Goal: Task Accomplishment & Management: Use online tool/utility

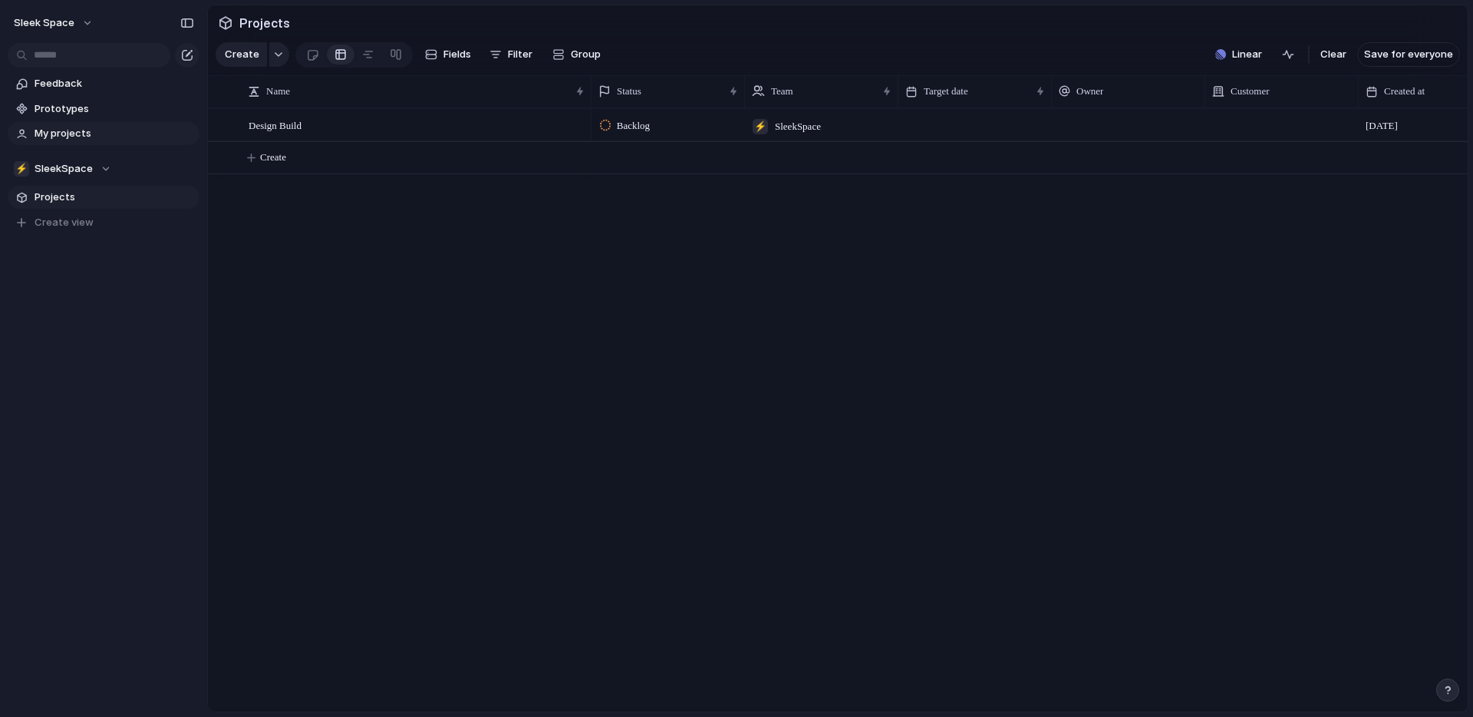
click at [78, 133] on span "My projects" at bounding box center [115, 133] width 160 height 15
click at [63, 196] on span "Projects" at bounding box center [115, 197] width 160 height 15
click at [1245, 58] on span "Linear" at bounding box center [1247, 54] width 30 height 15
click at [805, 209] on div "Projects 0 Add all ✅️ In sync with Linear Show Linear field in view" at bounding box center [736, 358] width 1473 height 717
click at [1240, 53] on span "Linear" at bounding box center [1247, 54] width 30 height 15
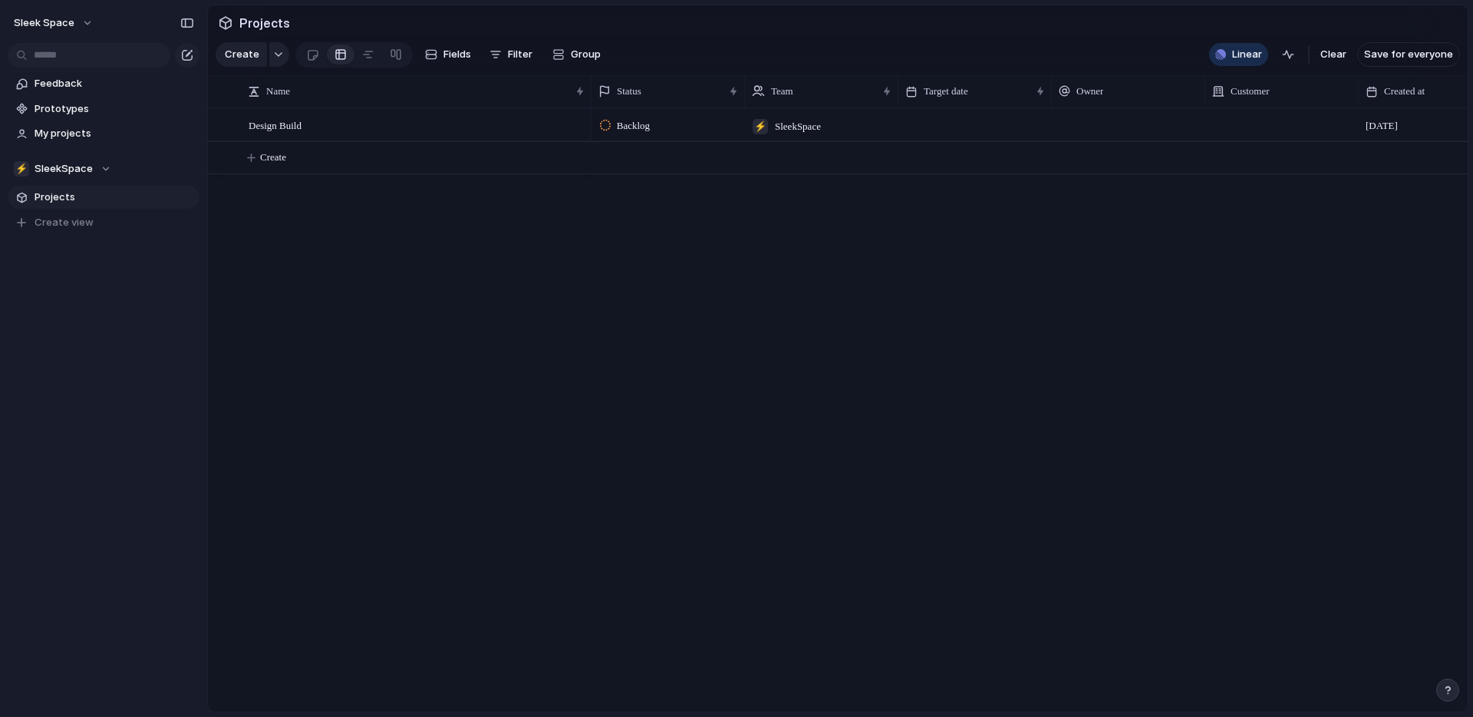
click at [829, 223] on div "Projects 0 Add all ✅️ In sync with Linear Show Linear field in view" at bounding box center [736, 358] width 1473 height 717
click at [74, 130] on span "My projects" at bounding box center [115, 133] width 160 height 15
click at [78, 115] on span "Prototypes" at bounding box center [115, 108] width 160 height 15
click at [76, 193] on span "Projects" at bounding box center [115, 197] width 160 height 15
click at [1291, 55] on div "button" at bounding box center [1288, 54] width 12 height 12
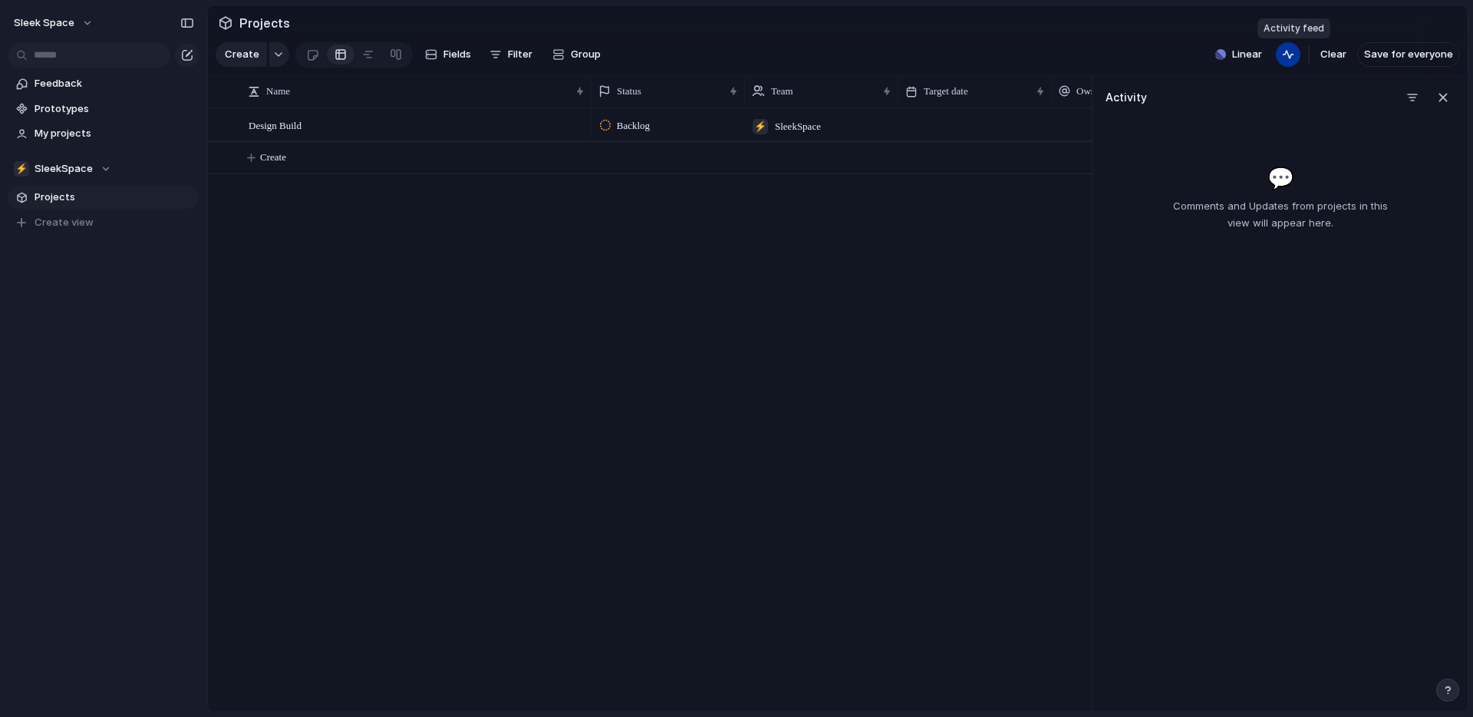
click at [1291, 55] on div "button" at bounding box center [1288, 54] width 12 height 12
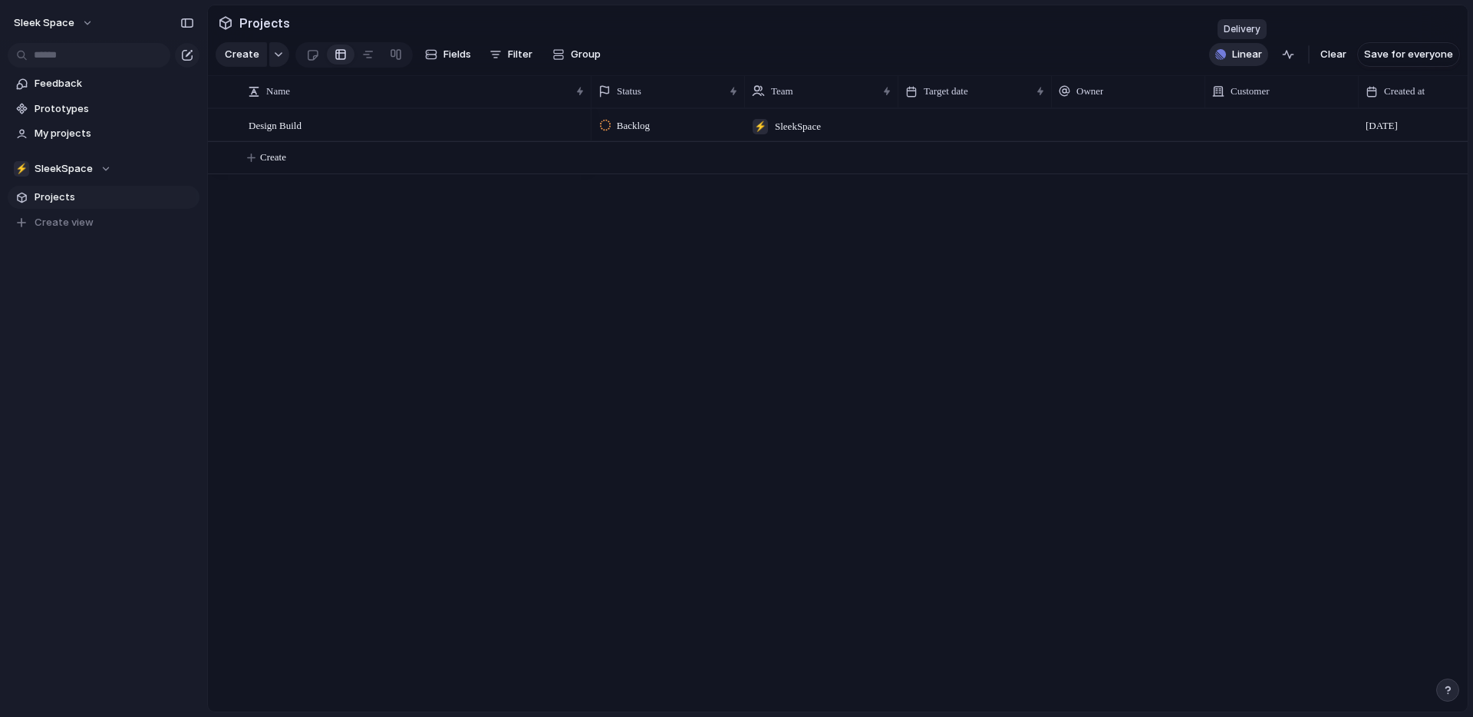
click at [1258, 51] on span "Linear" at bounding box center [1247, 54] width 30 height 15
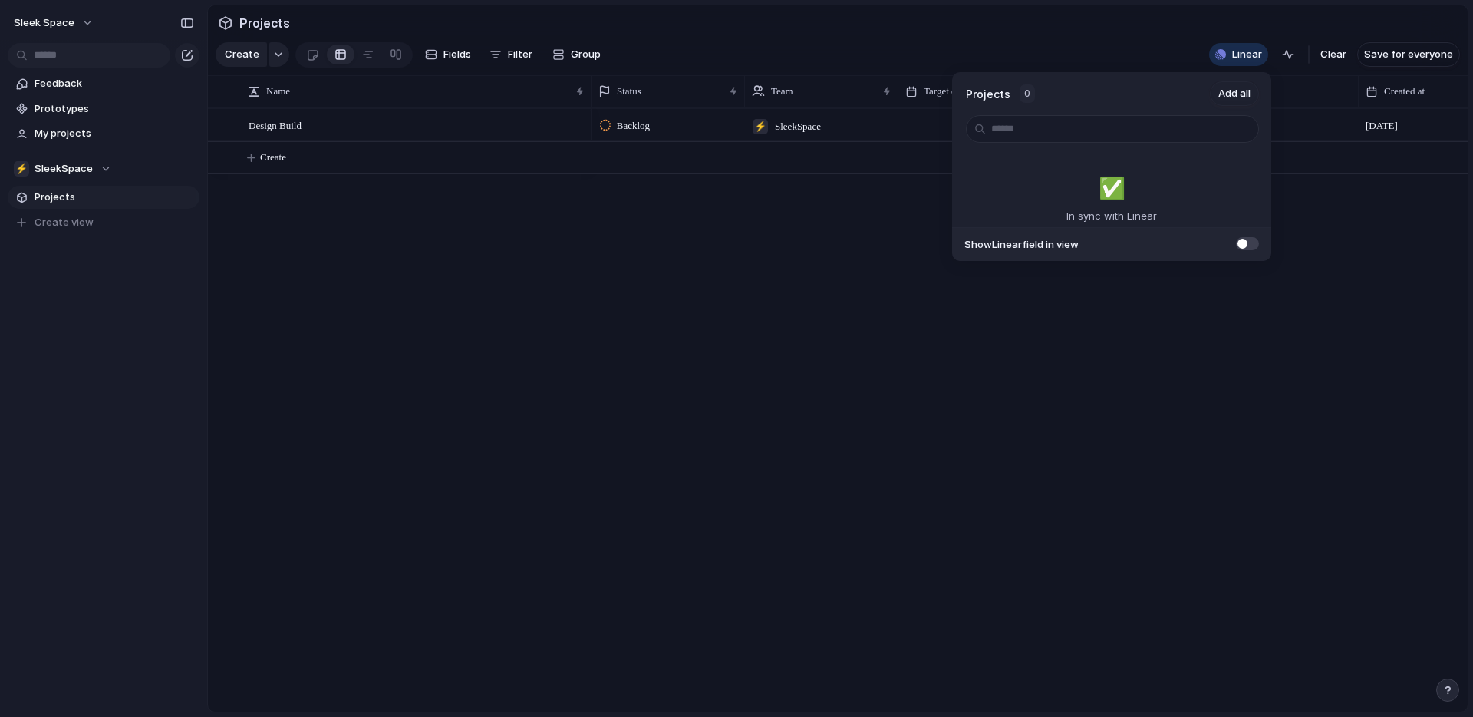
click at [1044, 243] on span "Show Linear field in view" at bounding box center [1022, 244] width 114 height 15
click at [1249, 242] on span at bounding box center [1247, 243] width 23 height 13
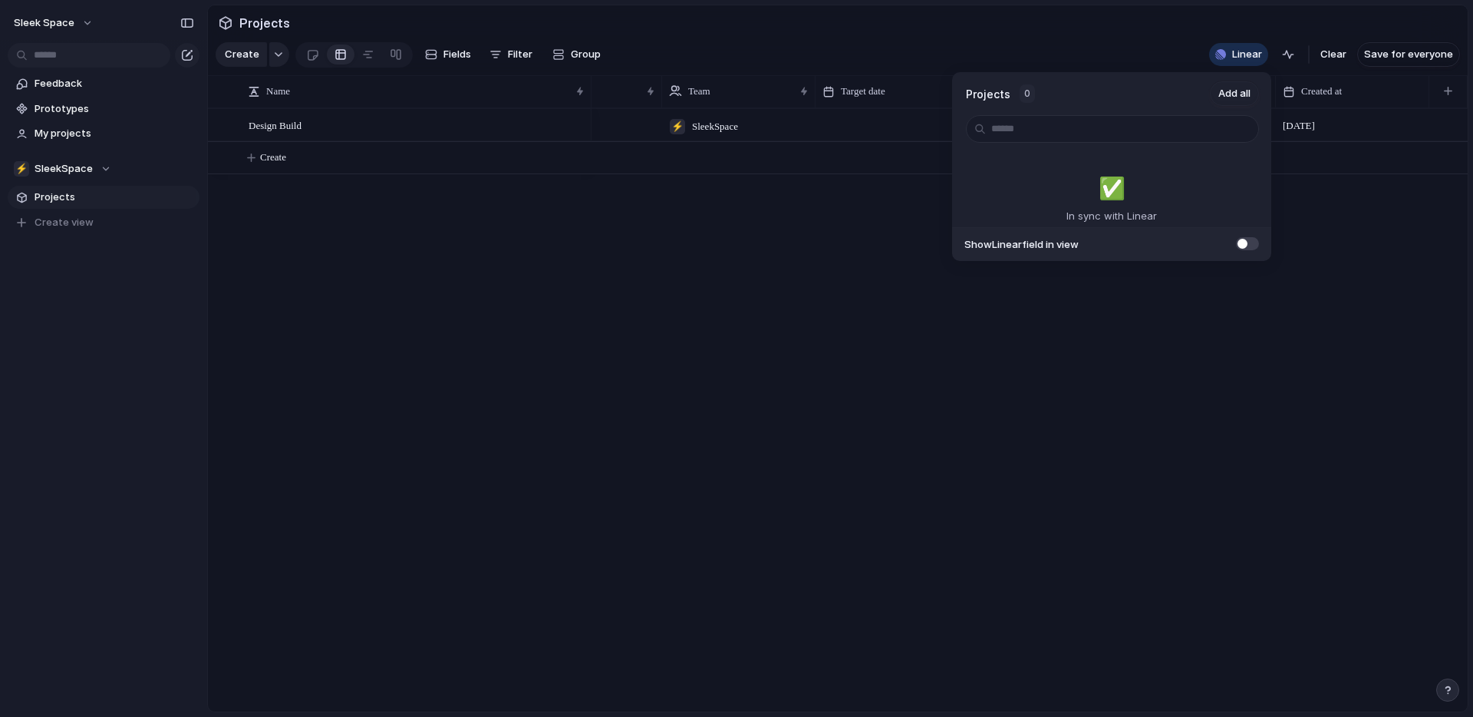
click at [1249, 242] on span at bounding box center [1247, 243] width 23 height 13
click at [1228, 93] on span "Add all" at bounding box center [1234, 93] width 32 height 15
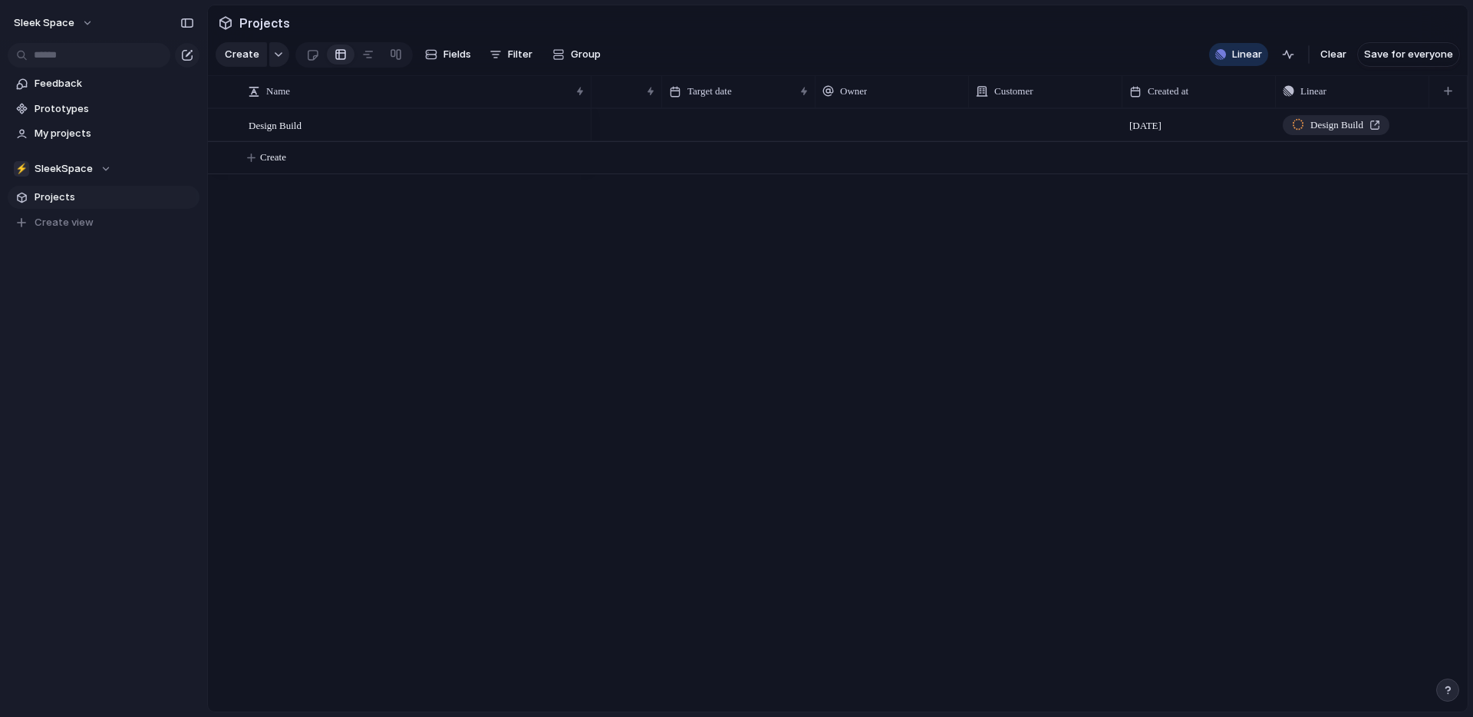
click at [883, 237] on div "Projects 0 Add all ✅️ In sync with Linear Show Linear field in view" at bounding box center [736, 358] width 1473 height 717
